Goal: Transaction & Acquisition: Purchase product/service

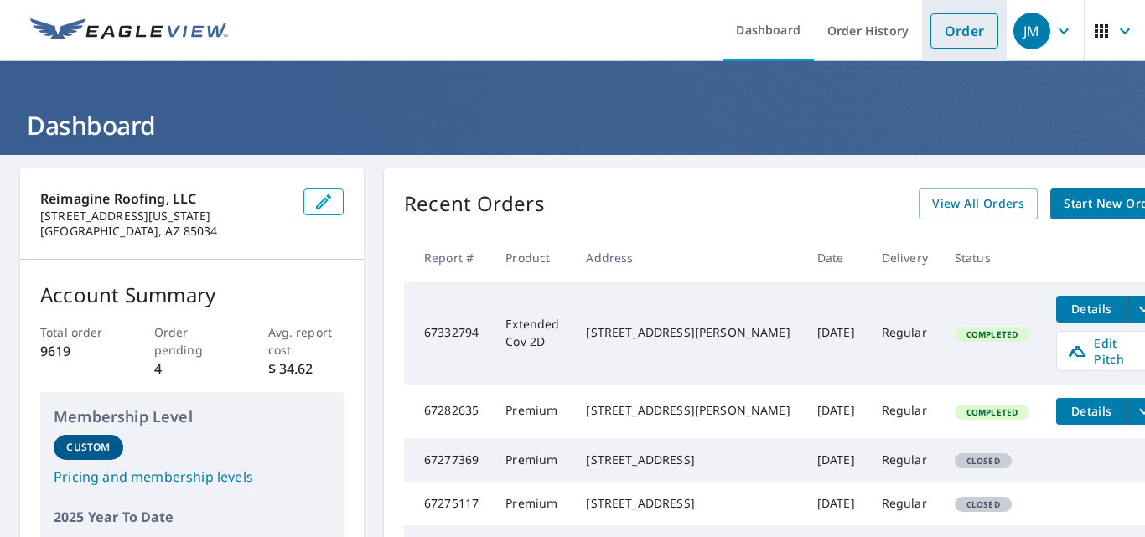
click at [936, 28] on link "Order" at bounding box center [964, 30] width 68 height 35
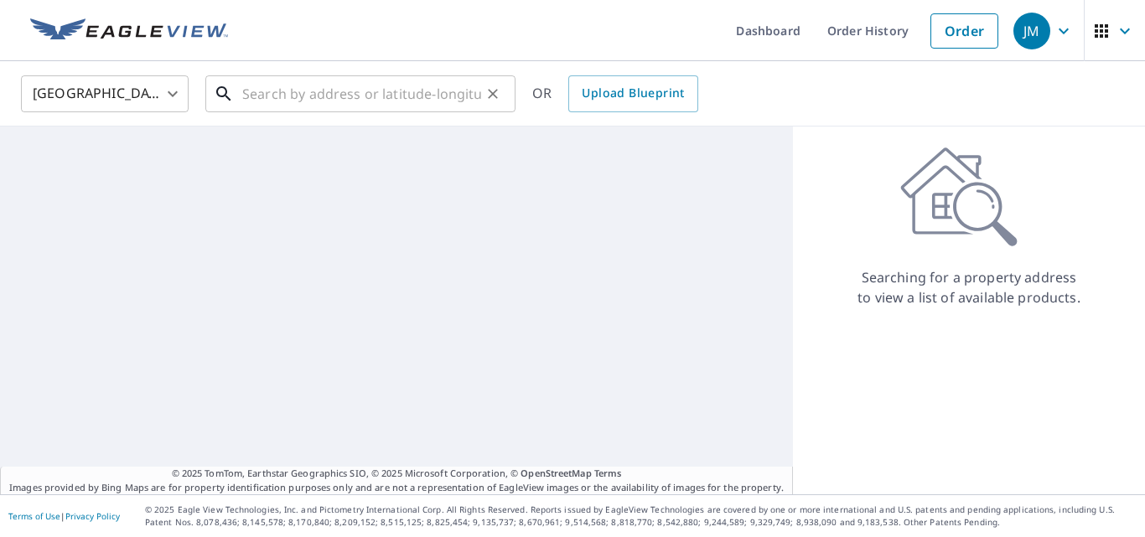
click at [442, 92] on input "text" at bounding box center [361, 93] width 239 height 47
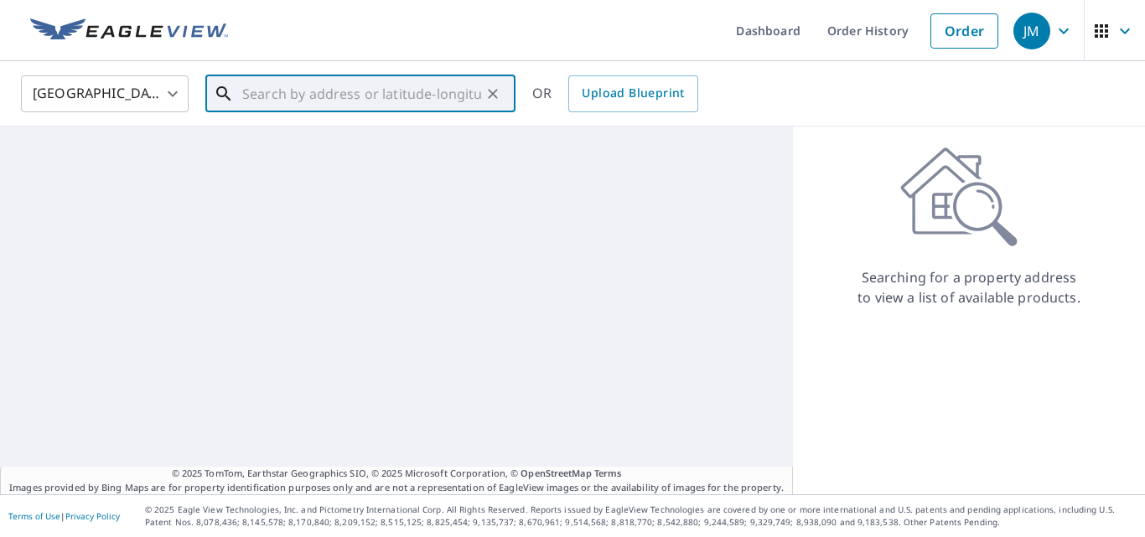
paste input "10401 North Cave Creek Road, Phoenix, AZ 85020"
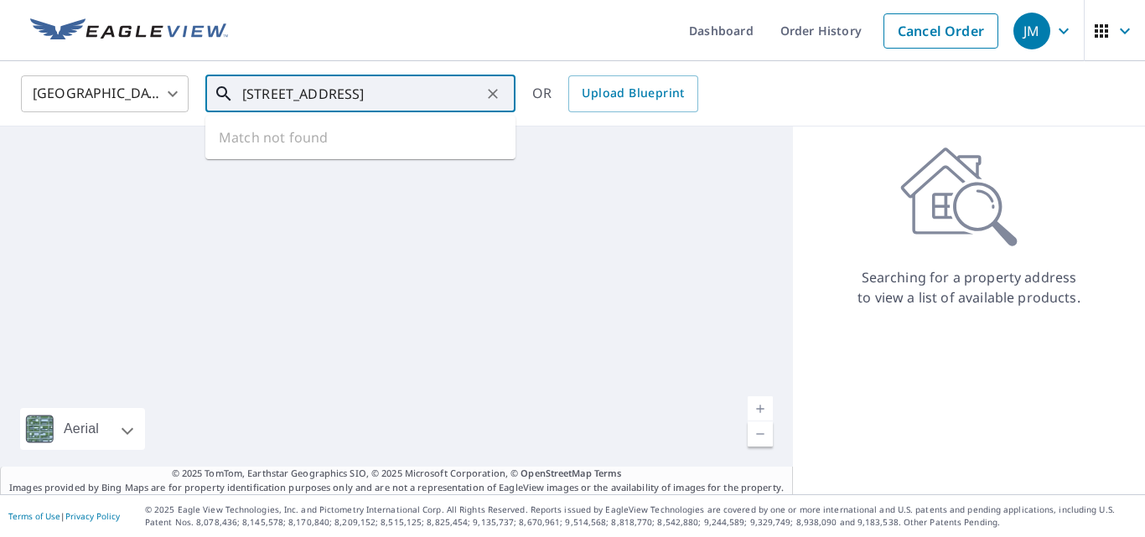
scroll to position [0, 76]
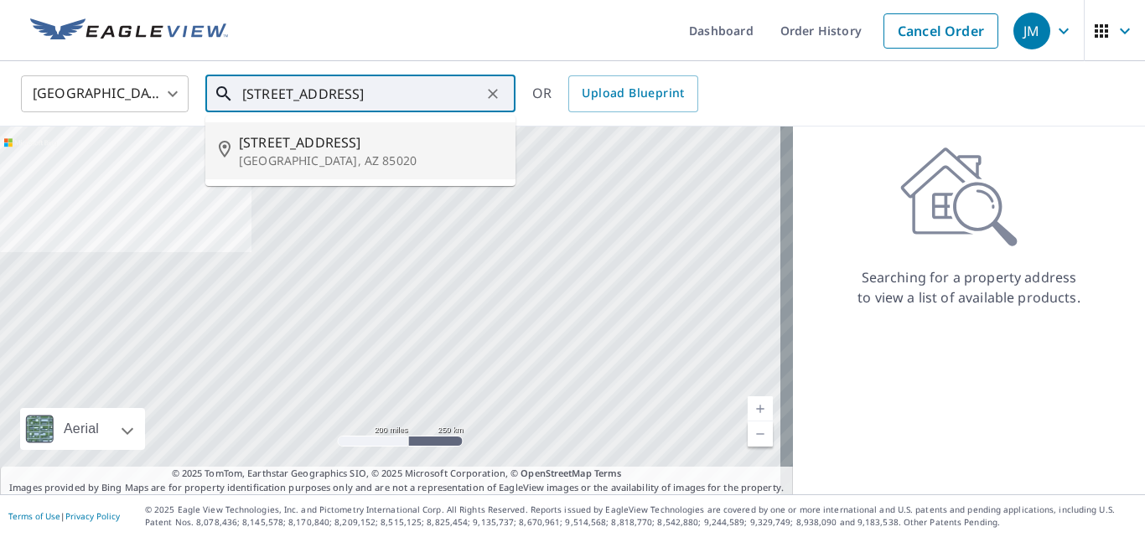
click at [395, 131] on li "10401 N Cave Creek Rd Phoenix, AZ 85020" at bounding box center [360, 150] width 310 height 57
type input "10401 N Cave Creek Rd Phoenix, AZ 85020"
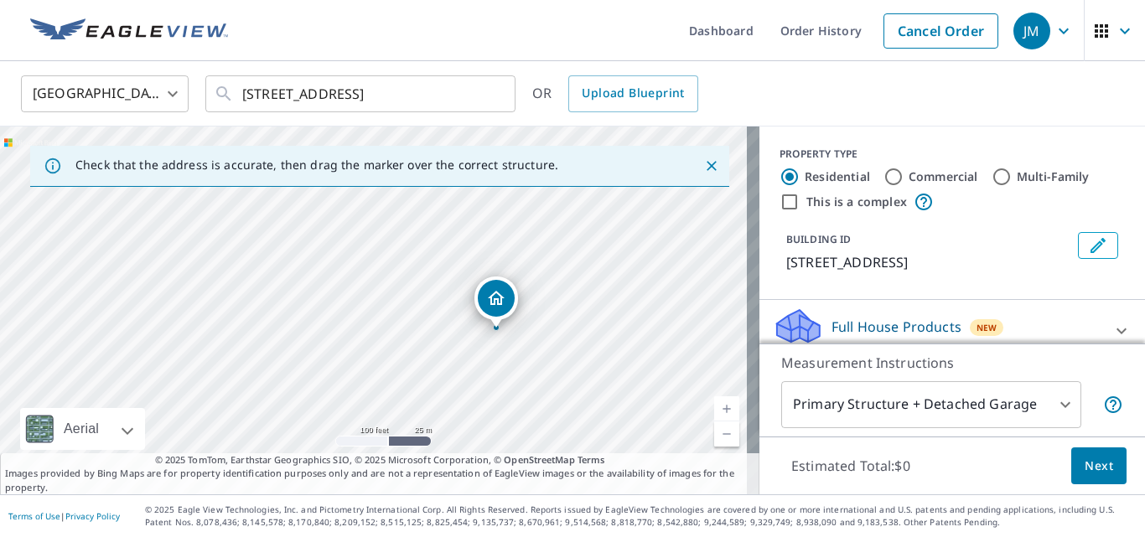
drag, startPoint x: 283, startPoint y: 258, endPoint x: 500, endPoint y: 304, distance: 221.9
drag, startPoint x: 369, startPoint y: 278, endPoint x: 286, endPoint y: 246, distance: 89.2
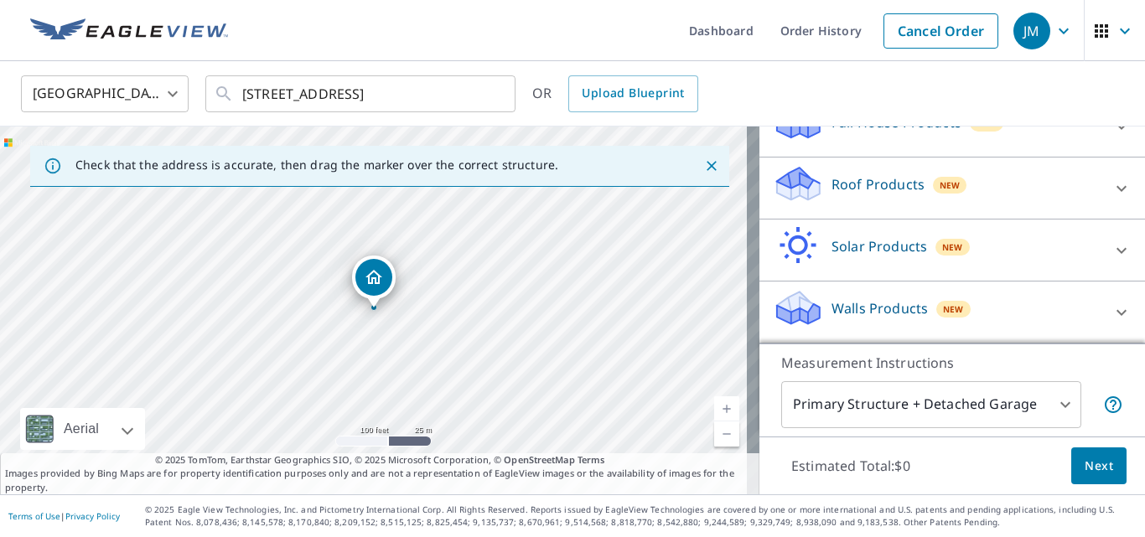
click at [879, 185] on p "Roof Products" at bounding box center [877, 184] width 93 height 20
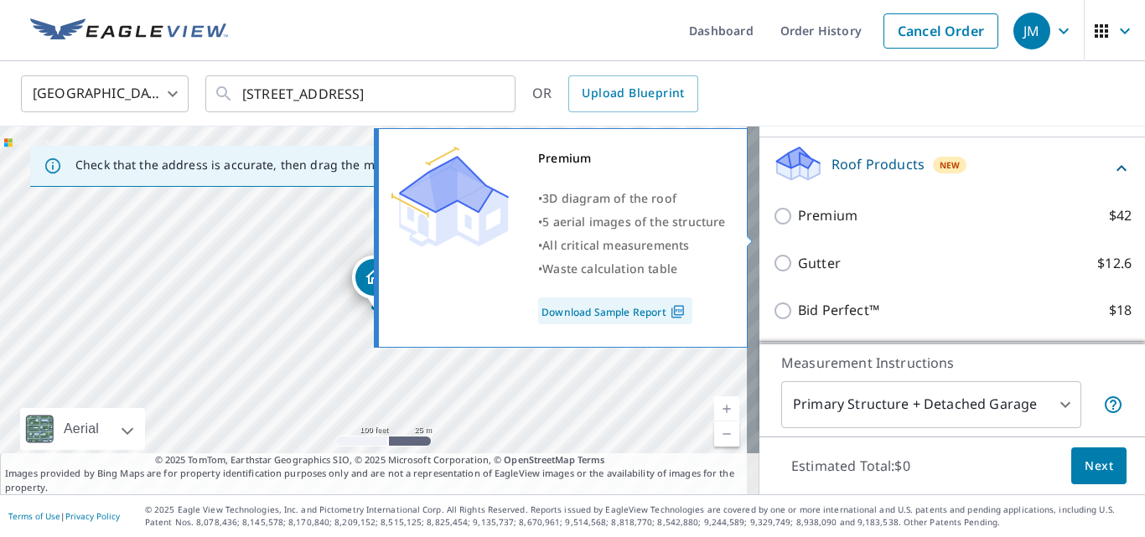
click at [827, 226] on p "Premium" at bounding box center [827, 215] width 59 height 21
click at [798, 226] on input "Premium $42" at bounding box center [785, 216] width 25 height 20
checkbox input "true"
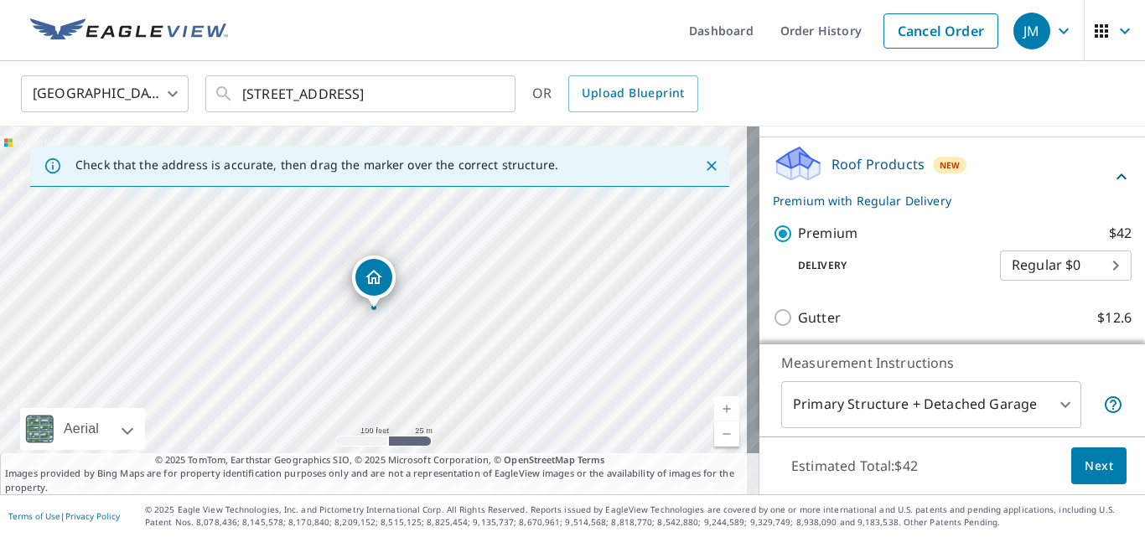
click at [1108, 458] on button "Next" at bounding box center [1098, 466] width 55 height 38
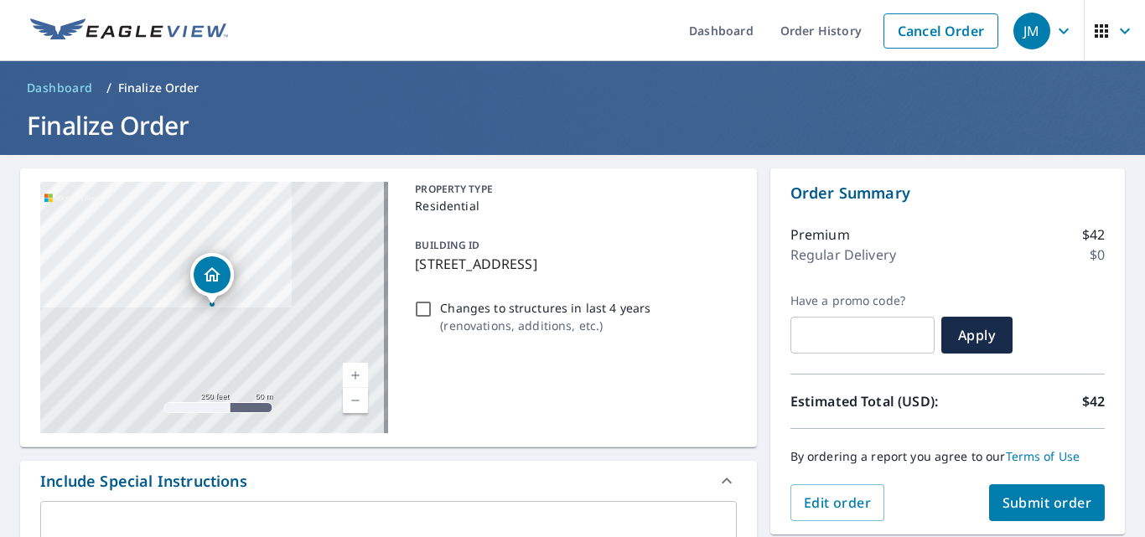
scroll to position [419, 0]
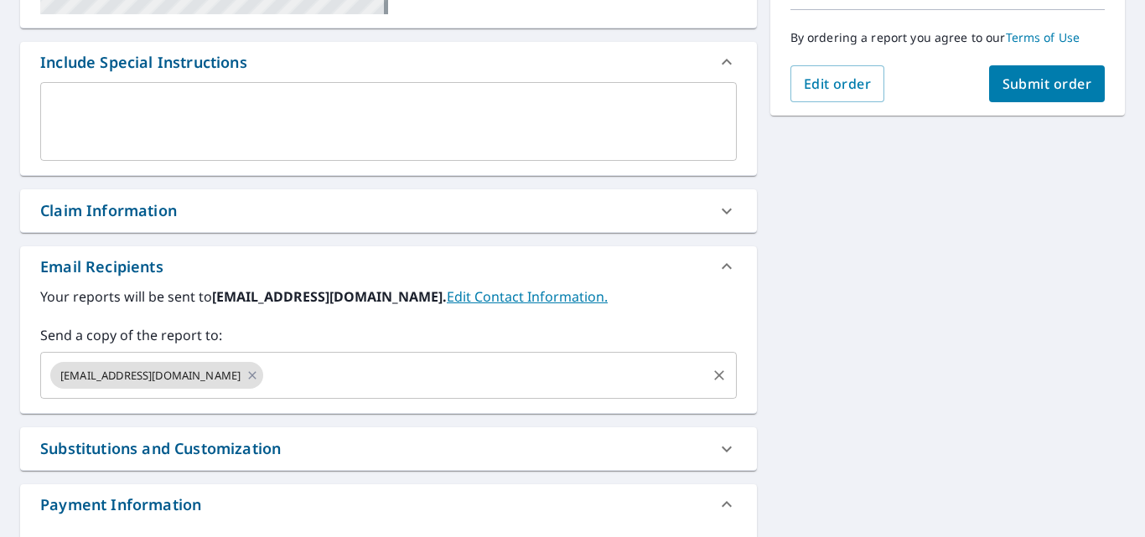
click at [350, 364] on input "text" at bounding box center [484, 375] width 437 height 32
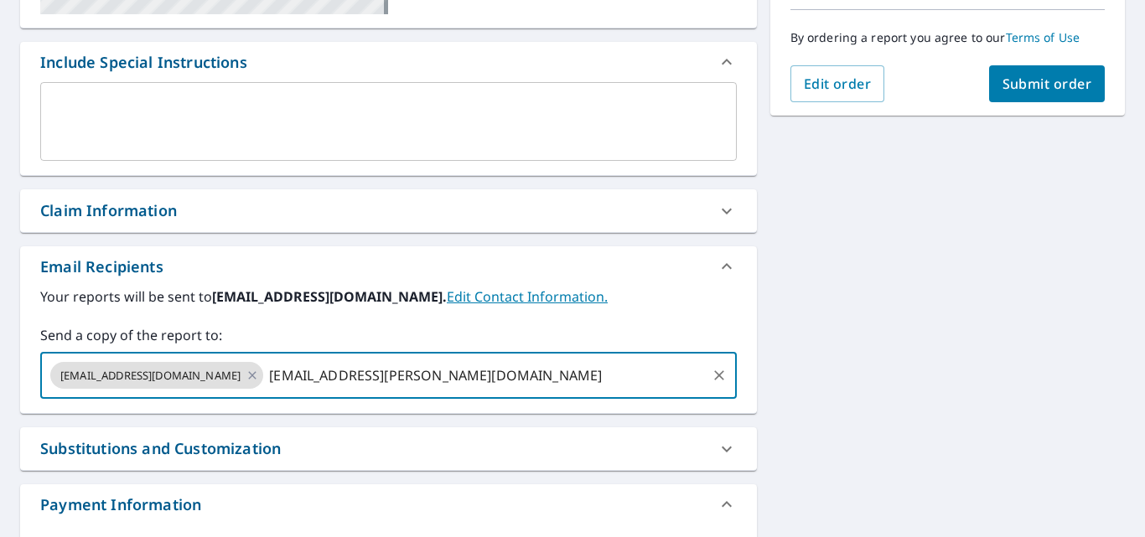
type input "lauren.cabrera@reimagineyourroof.com"
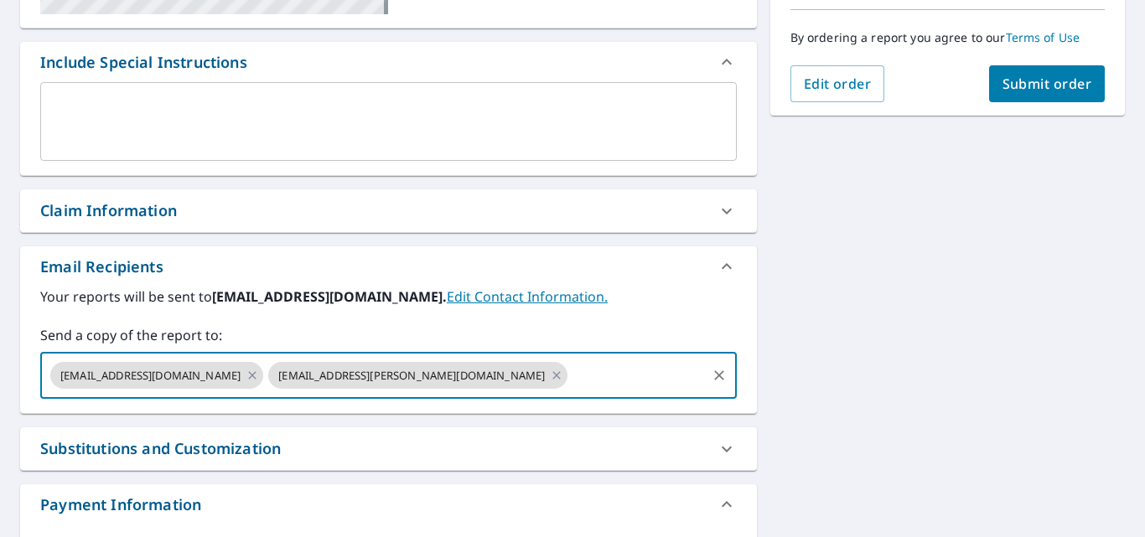
scroll to position [335, 0]
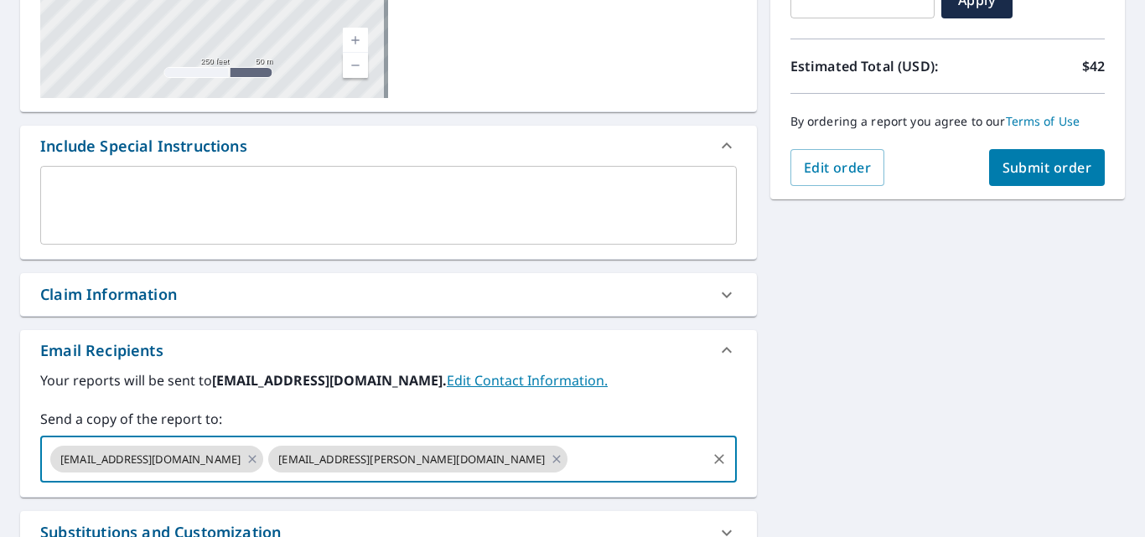
drag, startPoint x: 1067, startPoint y: 139, endPoint x: 1058, endPoint y: 158, distance: 21.4
click at [1065, 143] on div "By ordering a report you agree to our Terms of Use" at bounding box center [947, 121] width 314 height 55
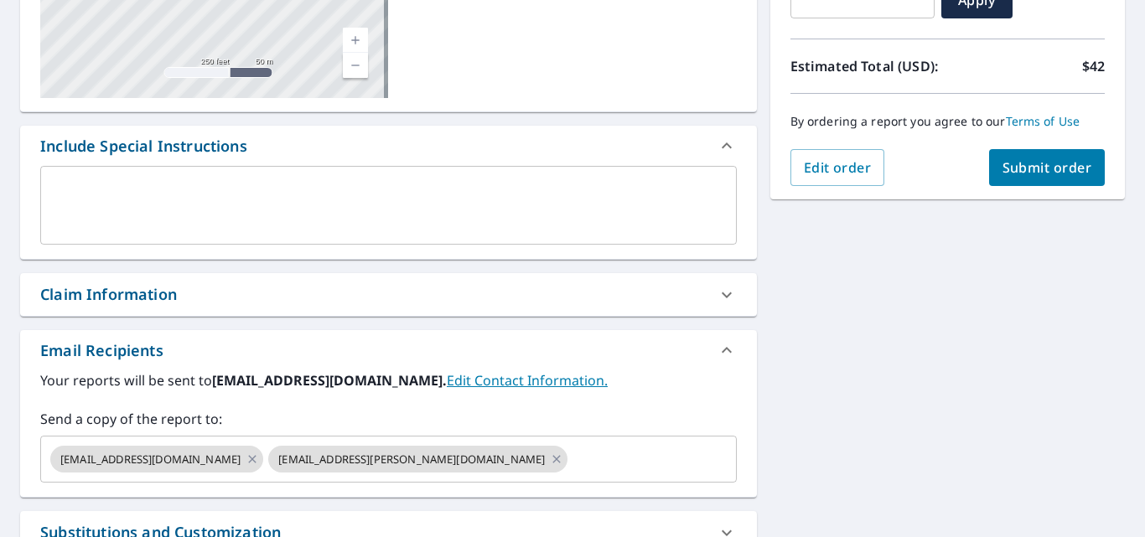
click at [1058, 158] on span "Submit order" at bounding box center [1047, 167] width 90 height 18
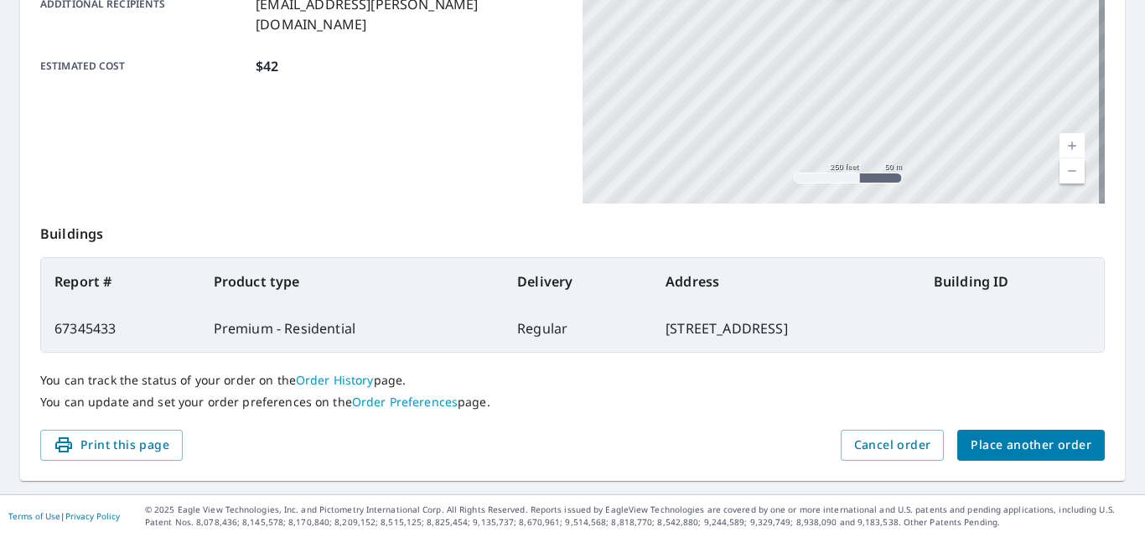
click at [340, 378] on link "Order History" at bounding box center [335, 380] width 78 height 16
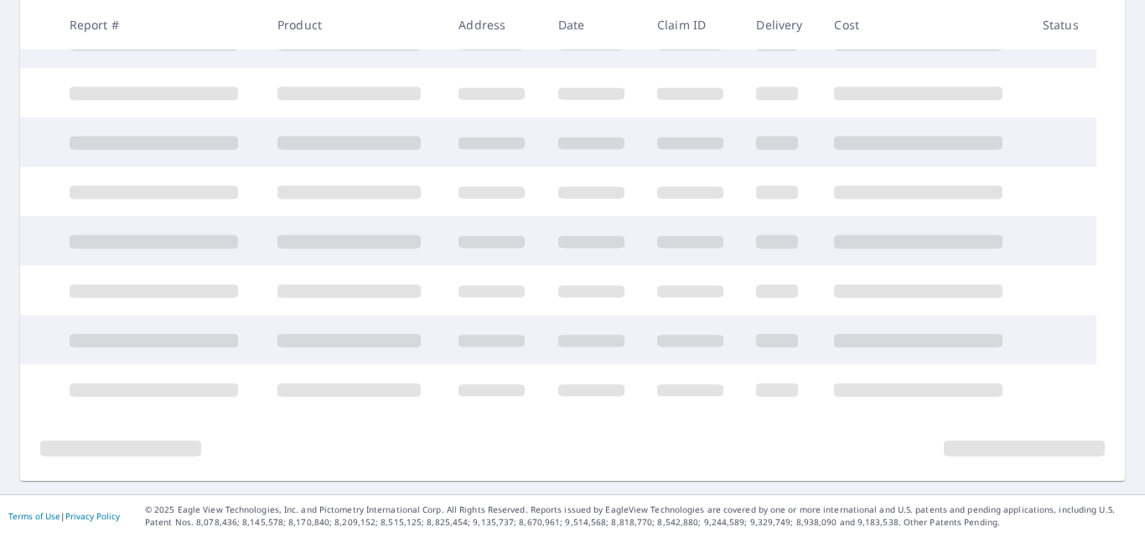
scroll to position [433, 0]
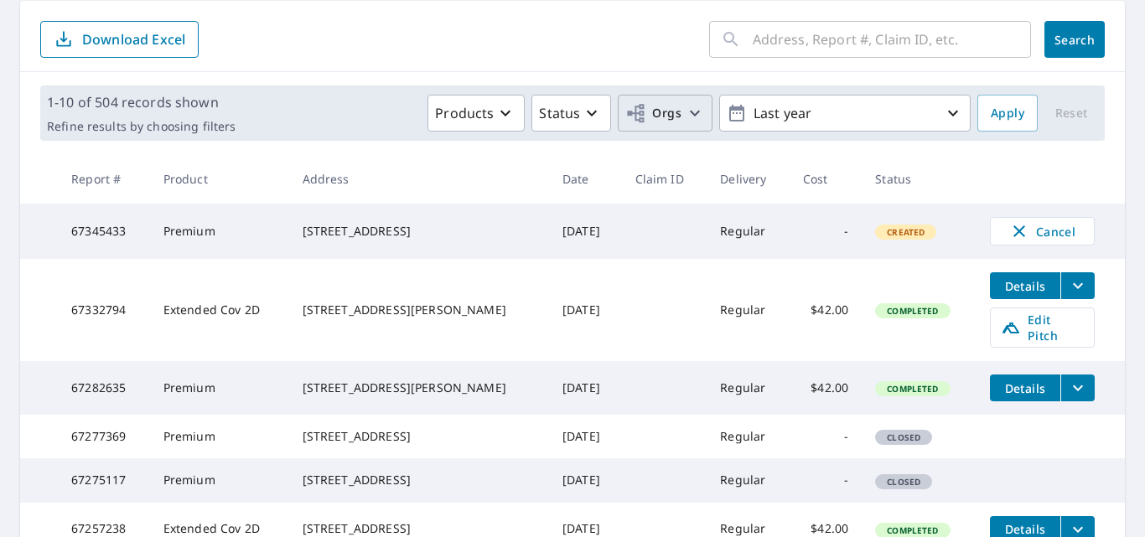
scroll to position [251, 0]
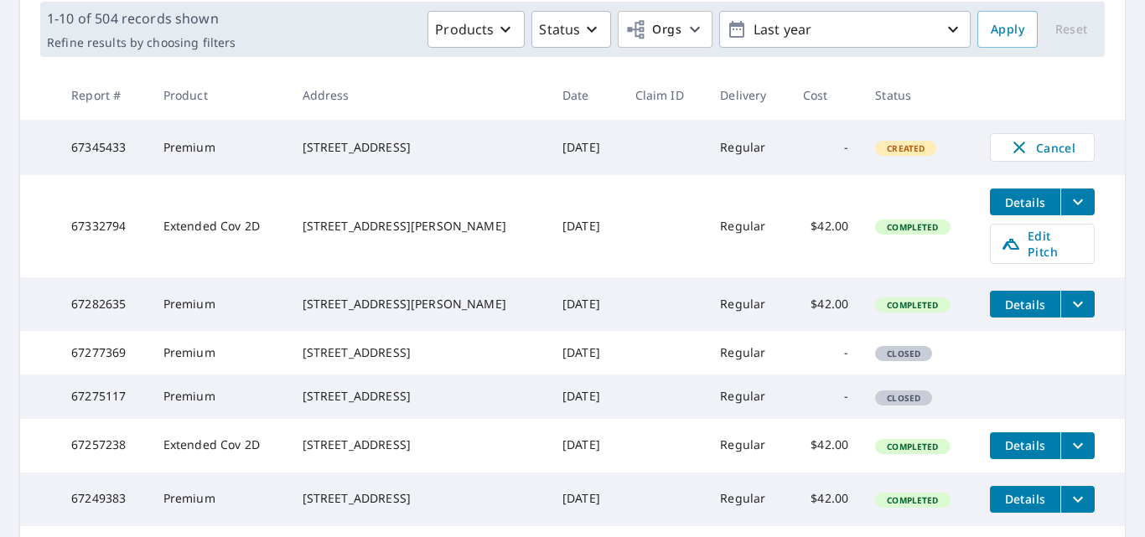
drag, startPoint x: 300, startPoint y: 225, endPoint x: 409, endPoint y: 237, distance: 109.7
click at [409, 237] on td "3207 E Jean St Tampa, FL 33610" at bounding box center [419, 226] width 260 height 102
copy div "3207 E Jean St Tampa, FL 33610"
click at [1009, 246] on span "Edit Pitch" at bounding box center [1042, 244] width 83 height 32
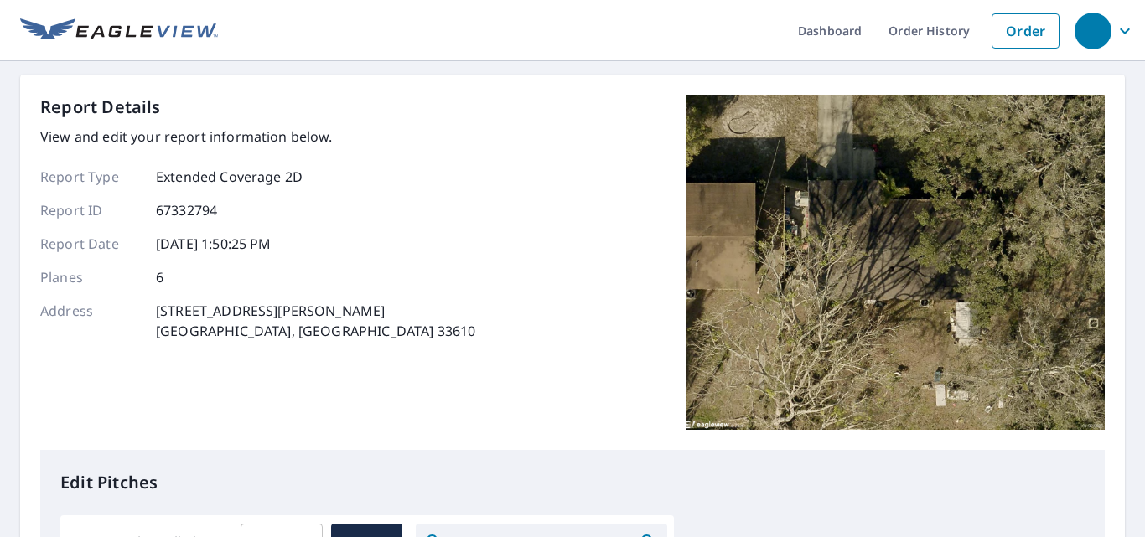
scroll to position [335, 0]
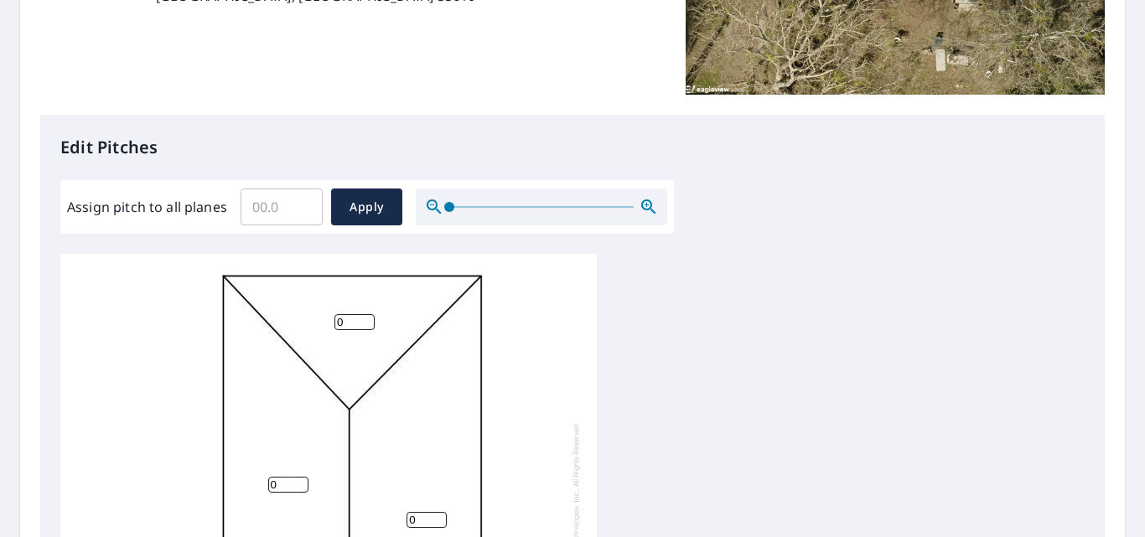
click at [289, 199] on input "Assign pitch to all planes" at bounding box center [282, 207] width 82 height 47
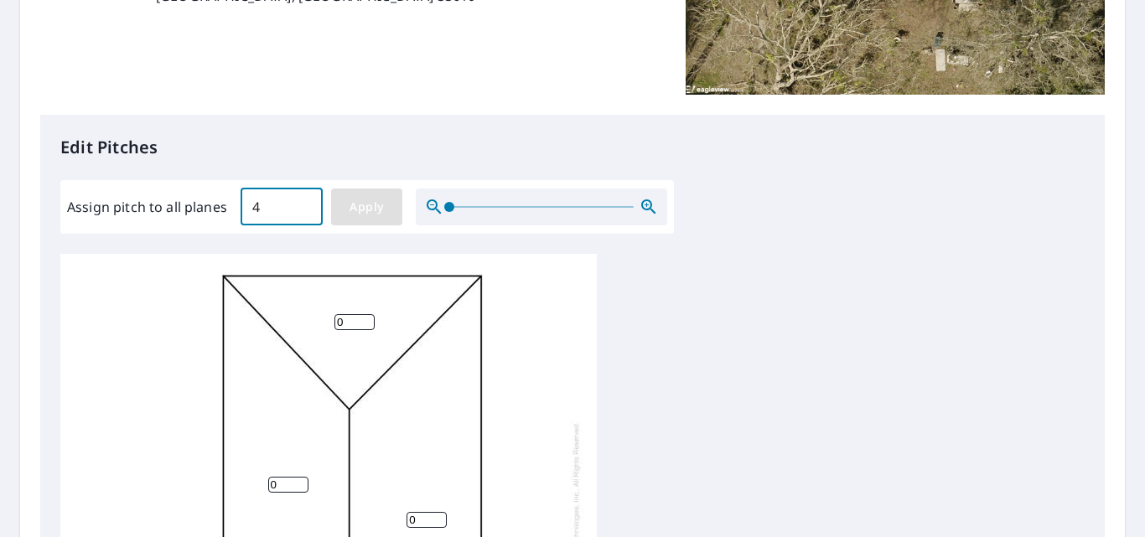
type input "4"
click at [341, 201] on button "Apply" at bounding box center [366, 207] width 71 height 37
type input "4"
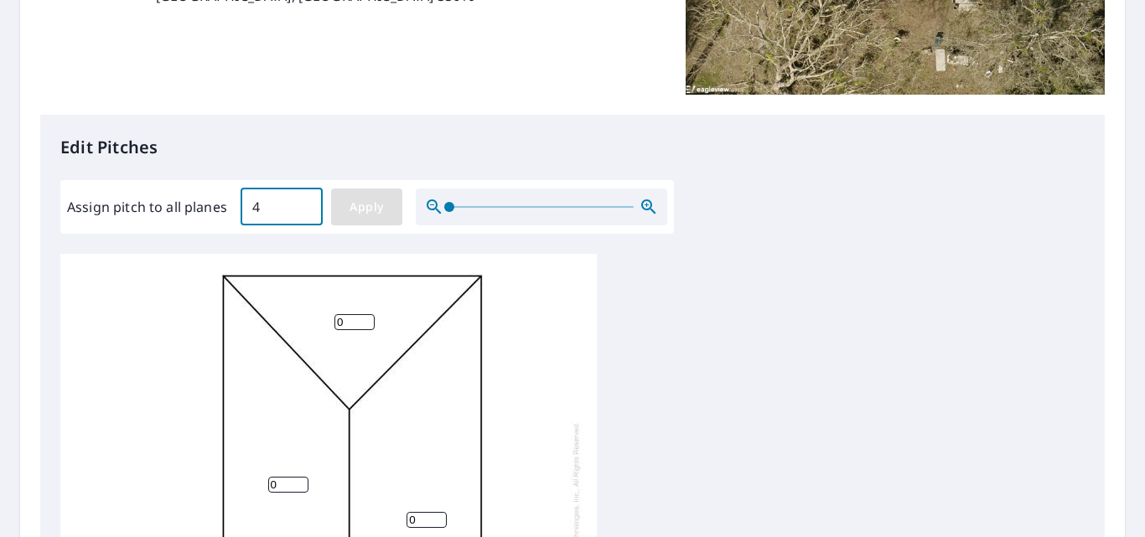
type input "4"
click at [341, 201] on button "Apply" at bounding box center [366, 207] width 71 height 37
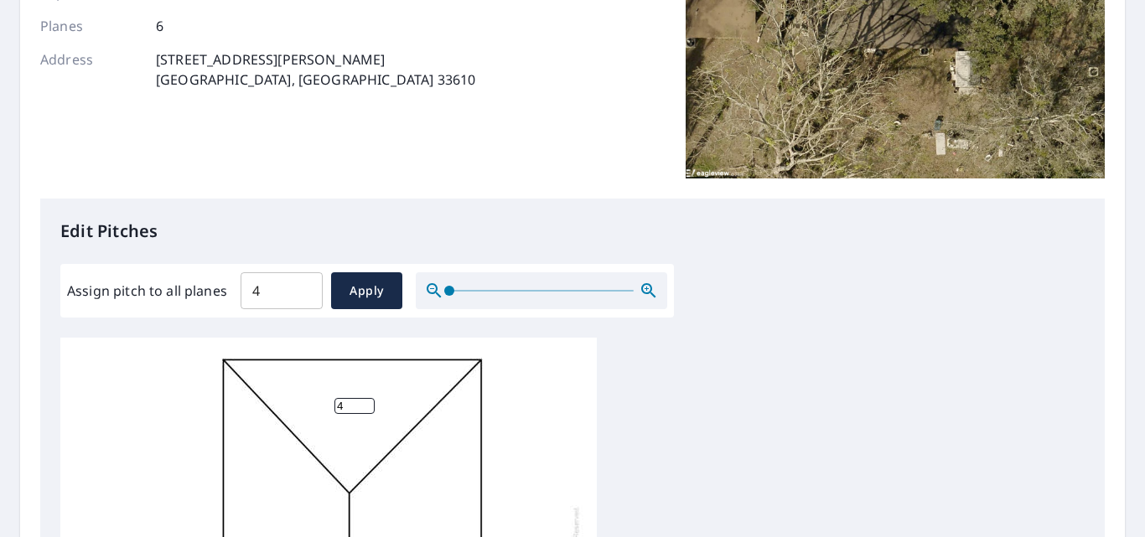
scroll to position [789, 0]
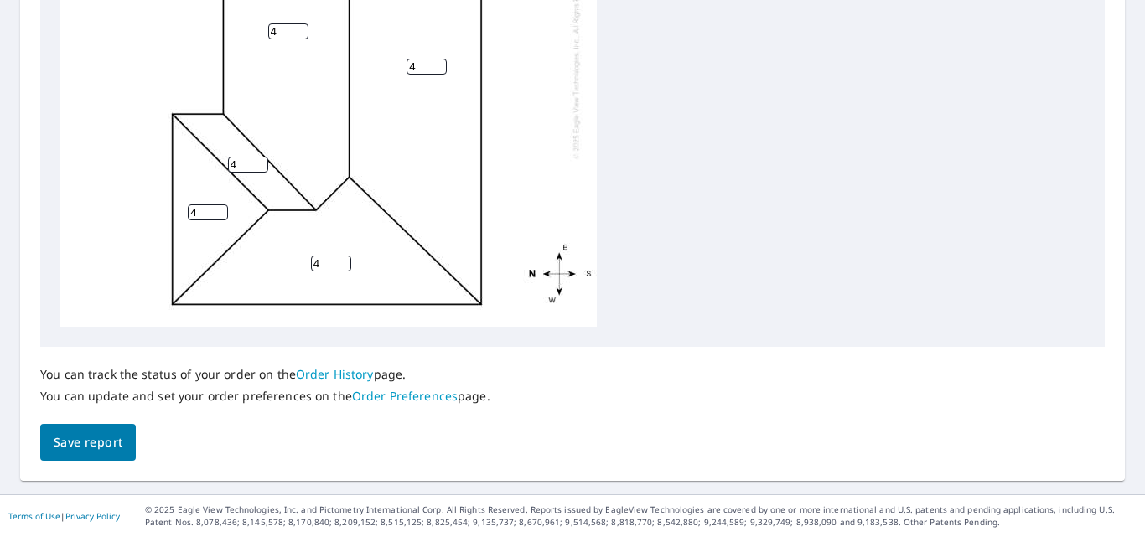
click at [86, 446] on span "Save report" at bounding box center [88, 442] width 69 height 21
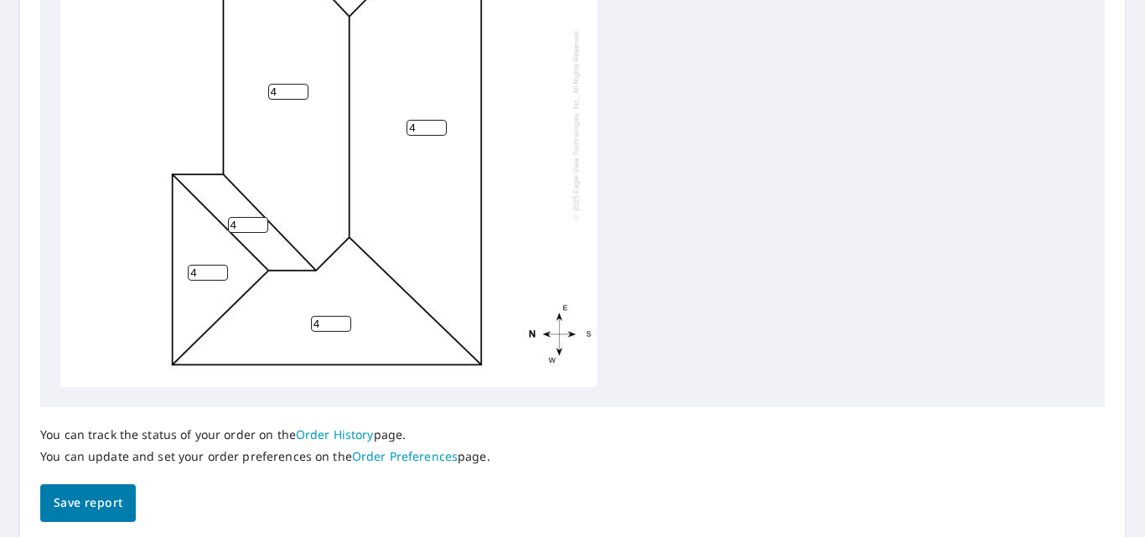
scroll to position [0, 0]
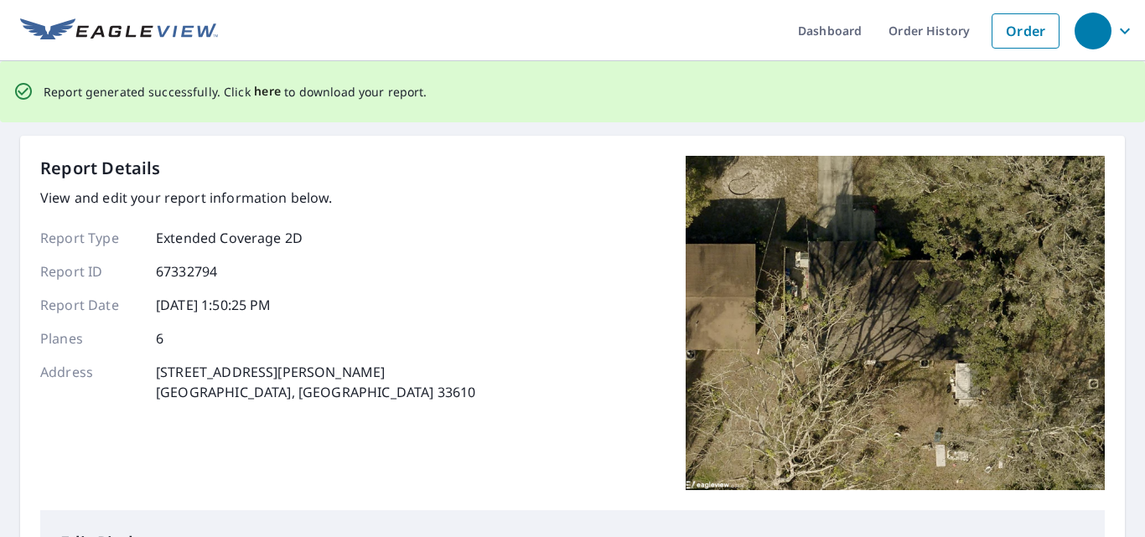
click at [277, 96] on span "here" at bounding box center [268, 91] width 28 height 21
